Goal: Task Accomplishment & Management: Complete application form

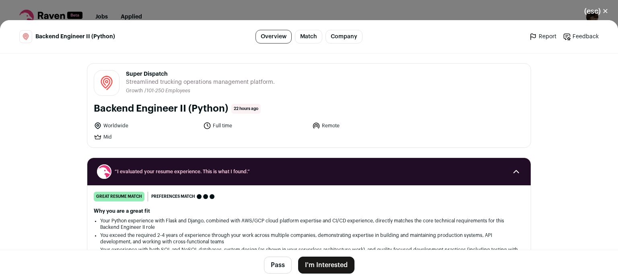
click at [337, 258] on button "I'm Interested" at bounding box center [326, 264] width 56 height 17
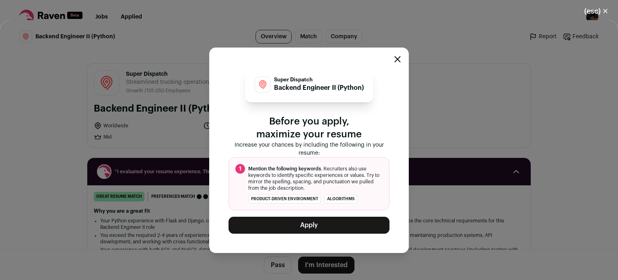
click at [333, 222] on button "Apply" at bounding box center [308, 224] width 161 height 17
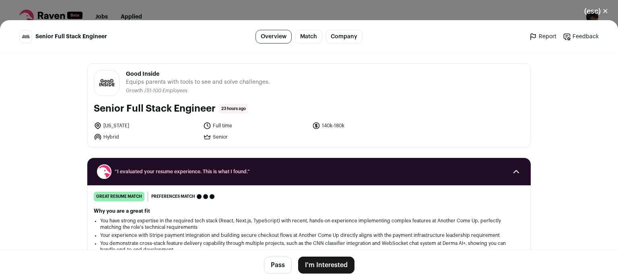
click at [315, 265] on button "I'm Interested" at bounding box center [326, 264] width 56 height 17
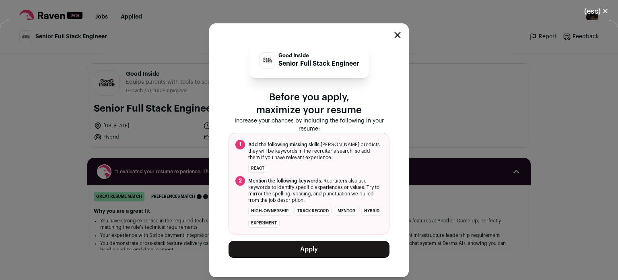
click at [309, 246] on button "Apply" at bounding box center [308, 249] width 161 height 17
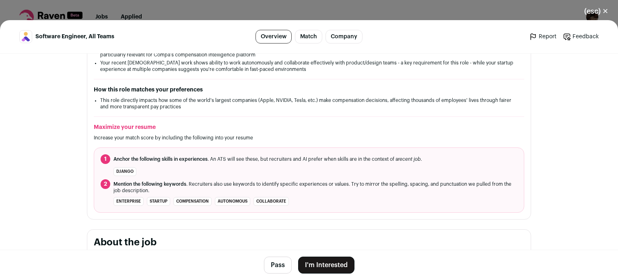
scroll to position [202, 0]
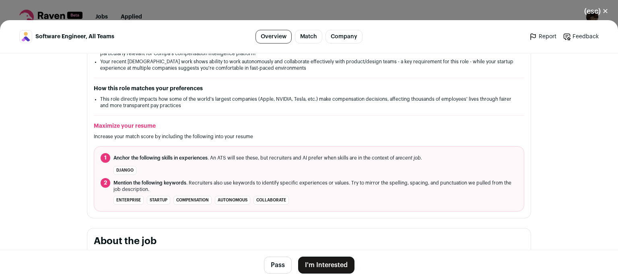
click at [318, 261] on button "I'm Interested" at bounding box center [326, 264] width 56 height 17
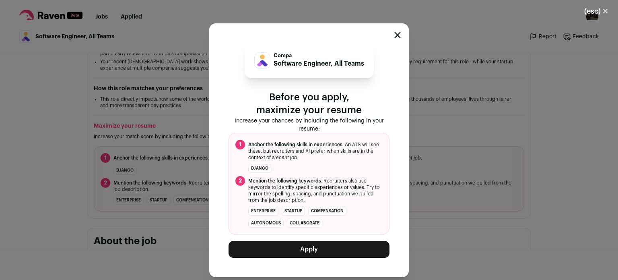
click at [319, 247] on button "Apply" at bounding box center [308, 249] width 161 height 17
